Goal: Transaction & Acquisition: Purchase product/service

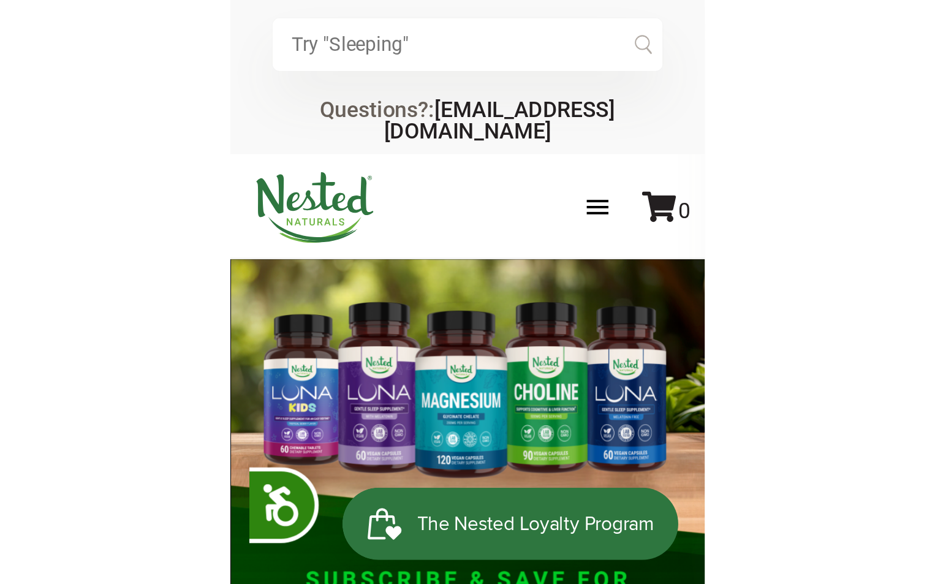
scroll to position [0, 215]
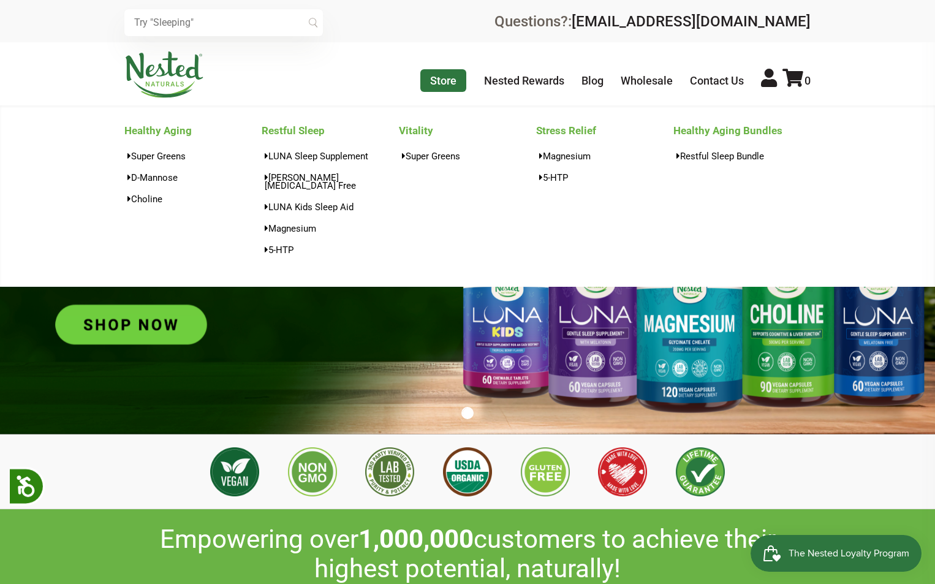
click at [241, 86] on link "Store" at bounding box center [443, 80] width 46 height 23
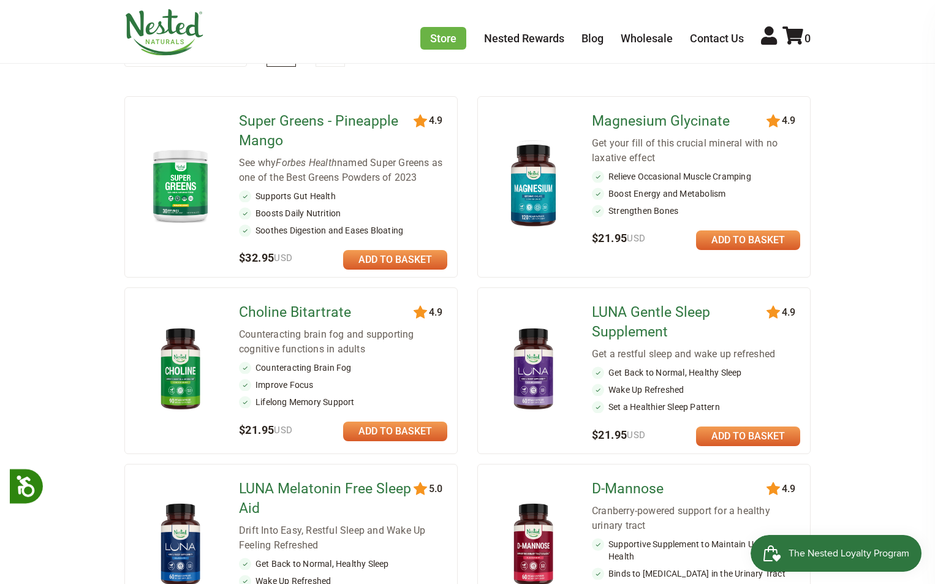
scroll to position [184, 0]
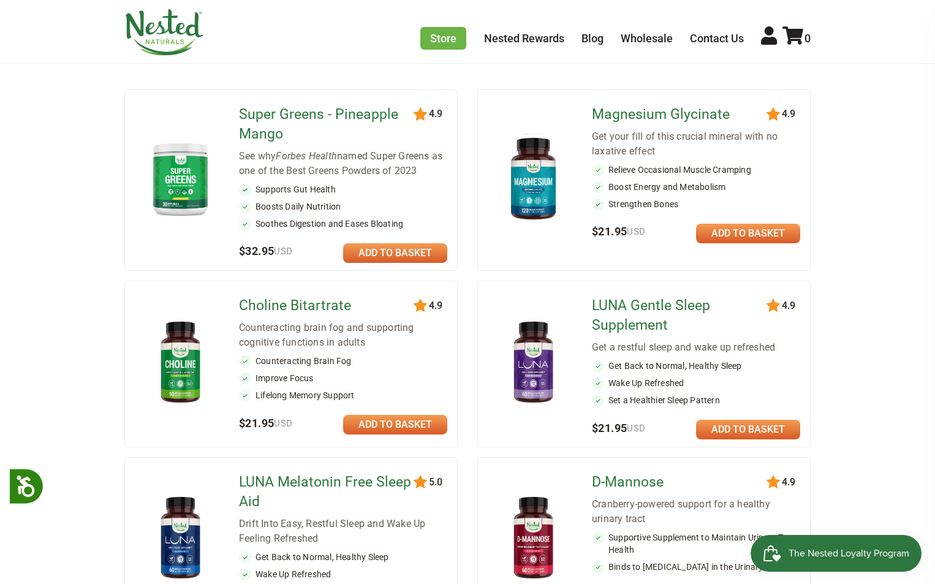
click at [423, 256] on link at bounding box center [395, 253] width 104 height 20
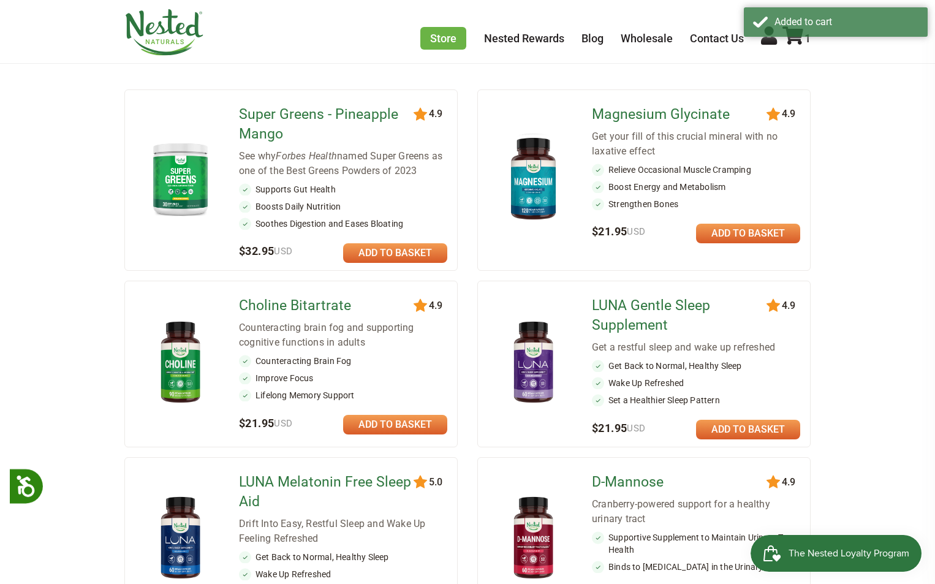
click at [736, 227] on link at bounding box center [748, 234] width 104 height 20
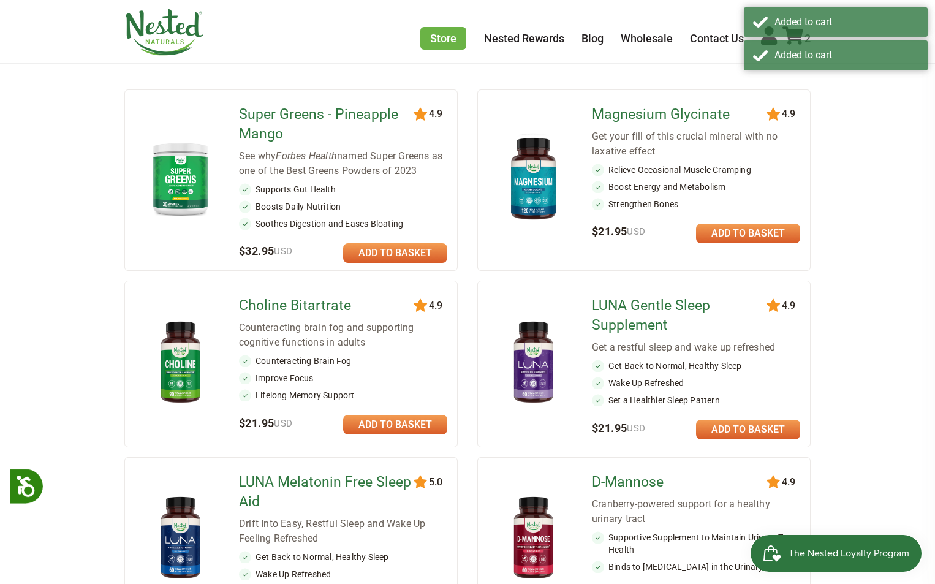
click at [414, 428] on link at bounding box center [395, 425] width 104 height 20
click at [736, 433] on link at bounding box center [748, 430] width 104 height 20
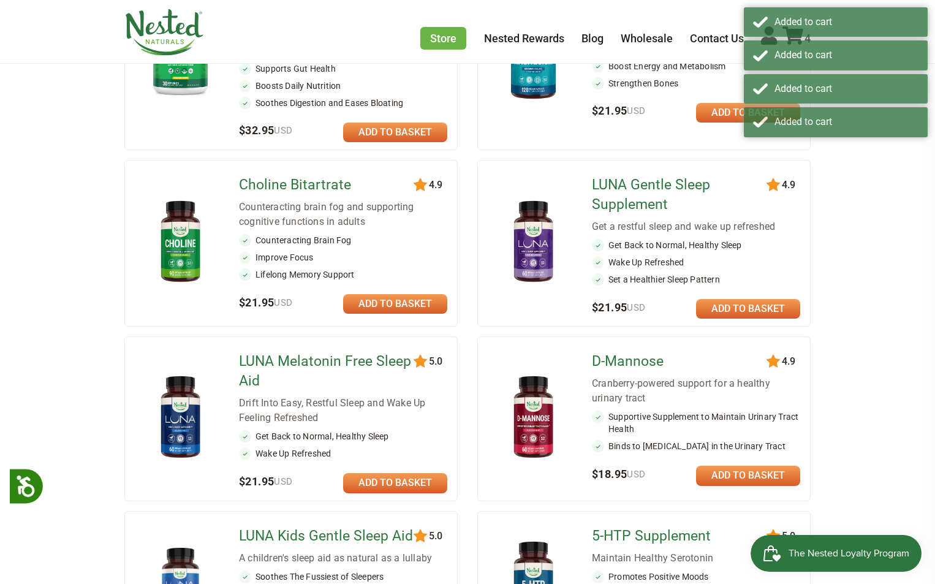
scroll to position [368, 0]
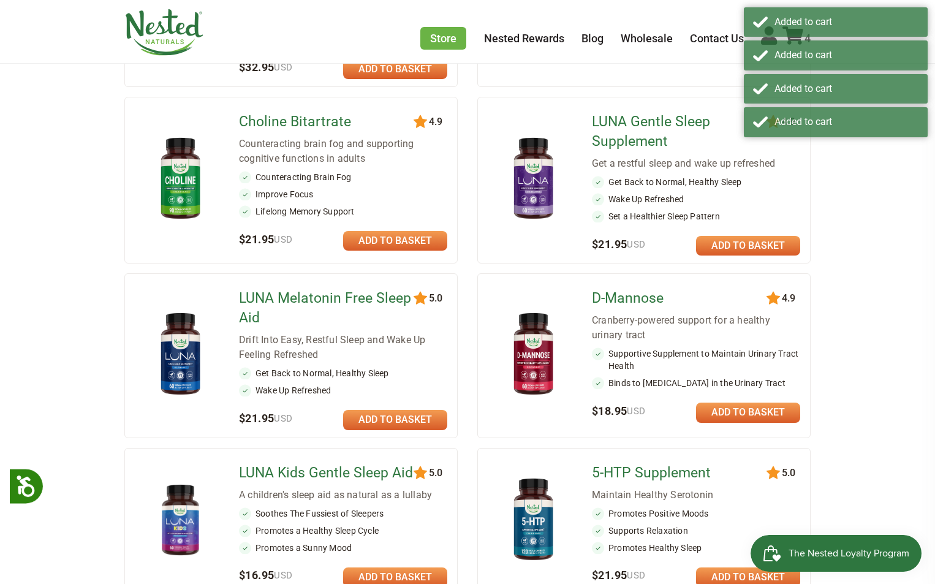
click at [424, 426] on link at bounding box center [395, 420] width 104 height 20
click at [765, 417] on link at bounding box center [748, 413] width 104 height 20
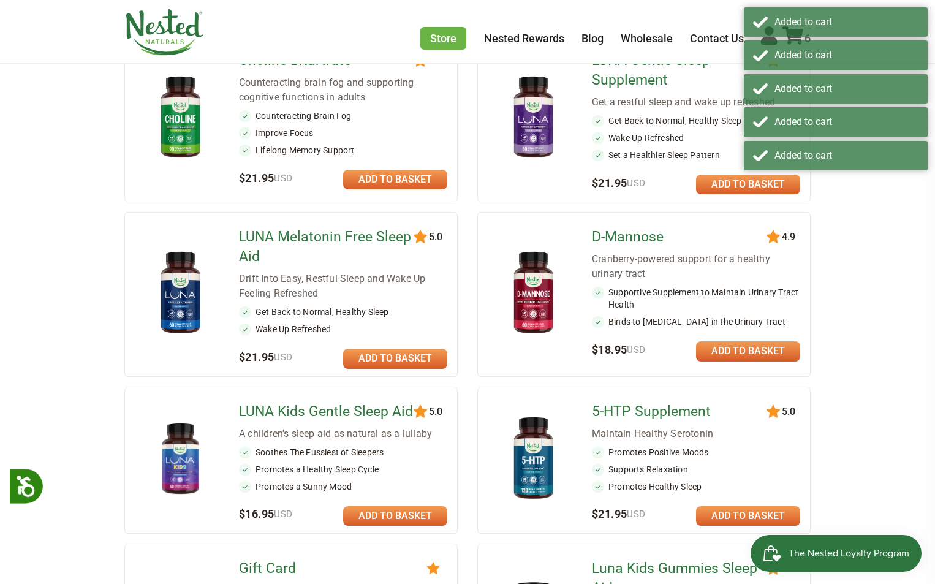
click at [755, 511] on link at bounding box center [748, 516] width 104 height 20
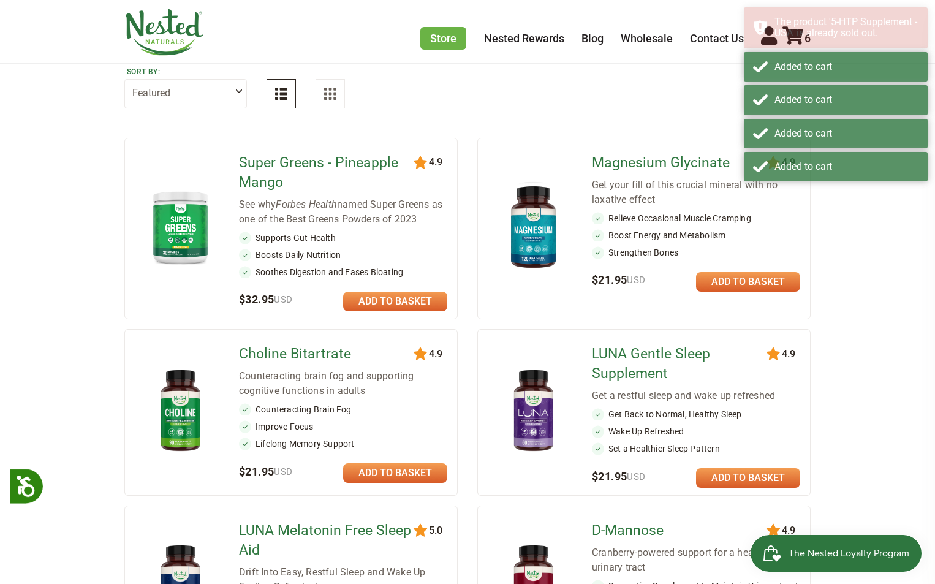
scroll to position [0, 0]
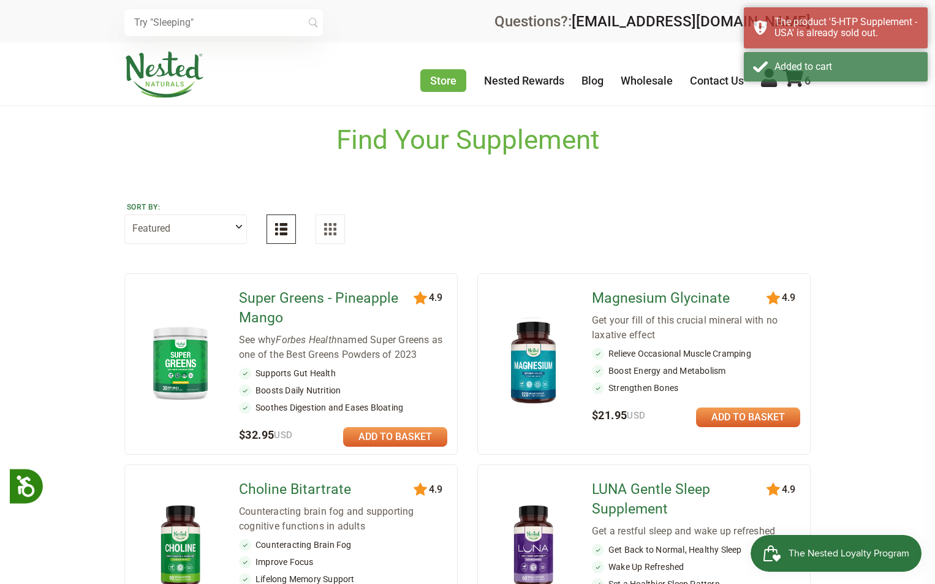
click at [800, 86] on icon at bounding box center [792, 78] width 21 height 18
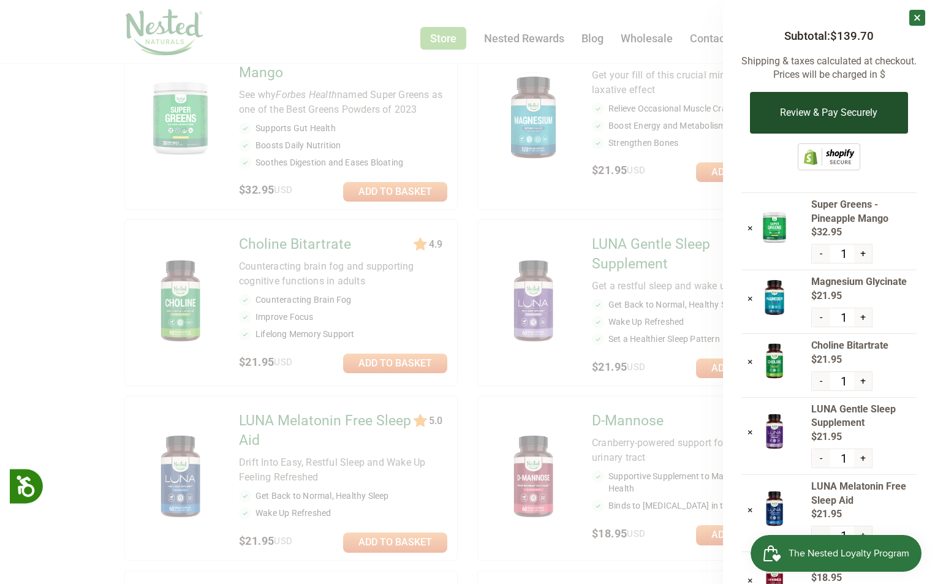
click at [835, 130] on button "Review & Pay Securely" at bounding box center [828, 113] width 157 height 42
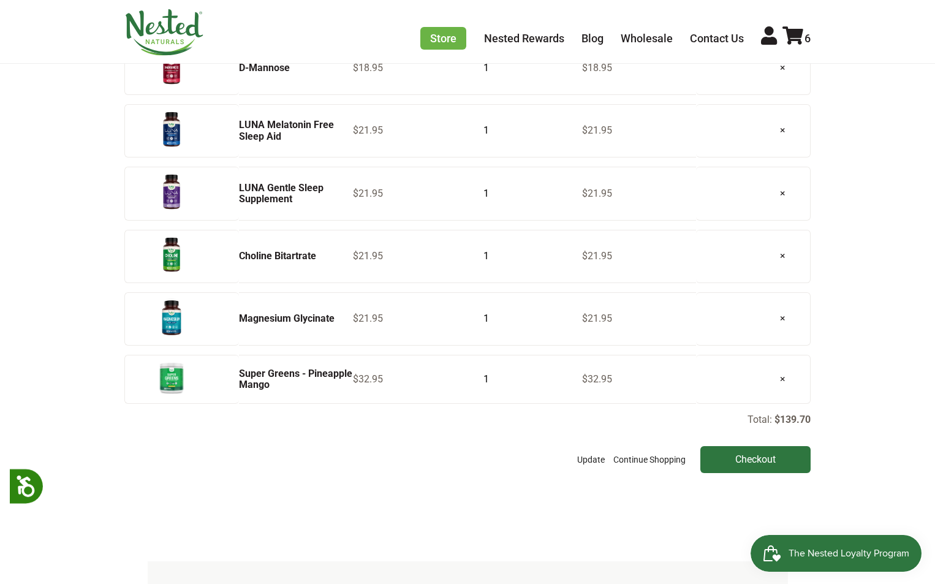
scroll to position [368, 0]
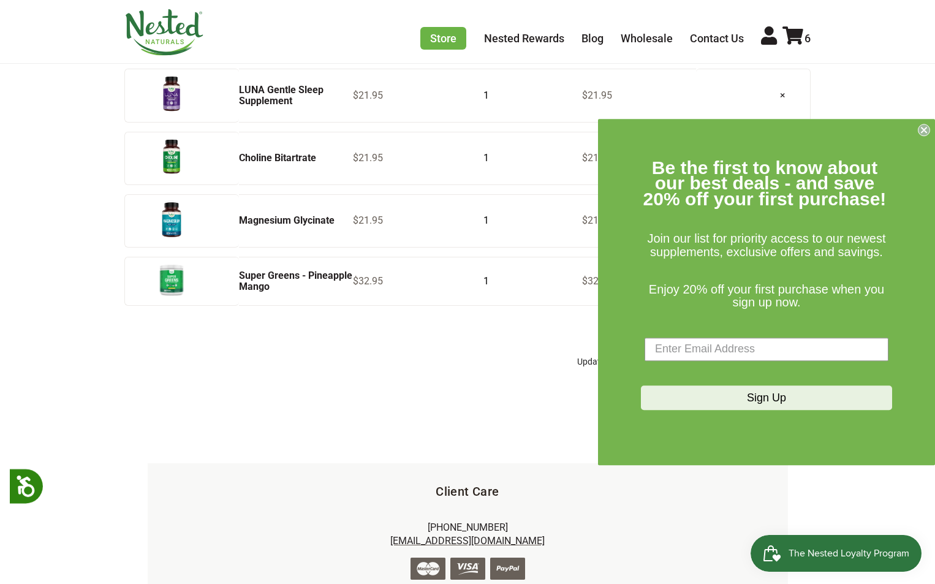
click at [928, 134] on icon "Close dialog" at bounding box center [924, 130] width 12 height 12
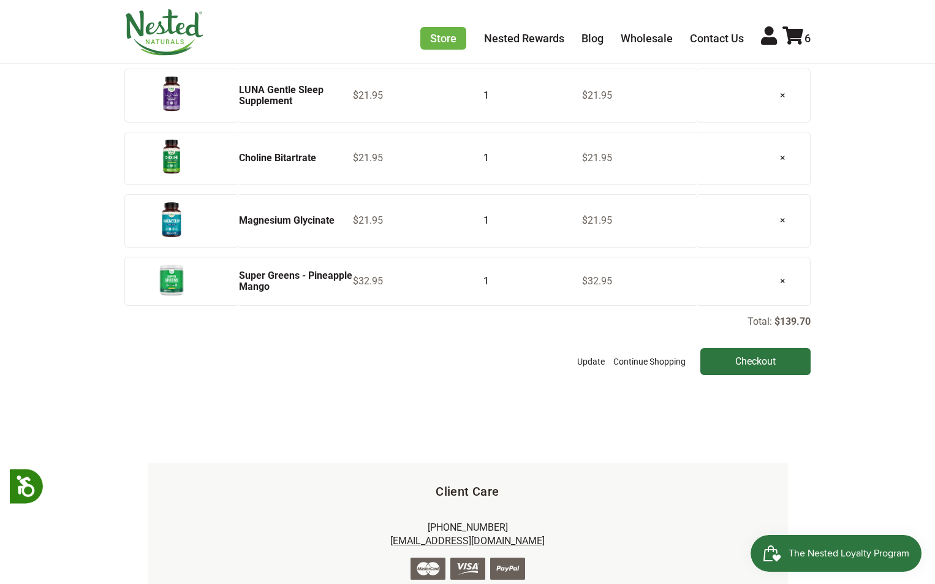
click at [767, 365] on input "Checkout" at bounding box center [755, 361] width 110 height 27
